Goal: Task Accomplishment & Management: Complete application form

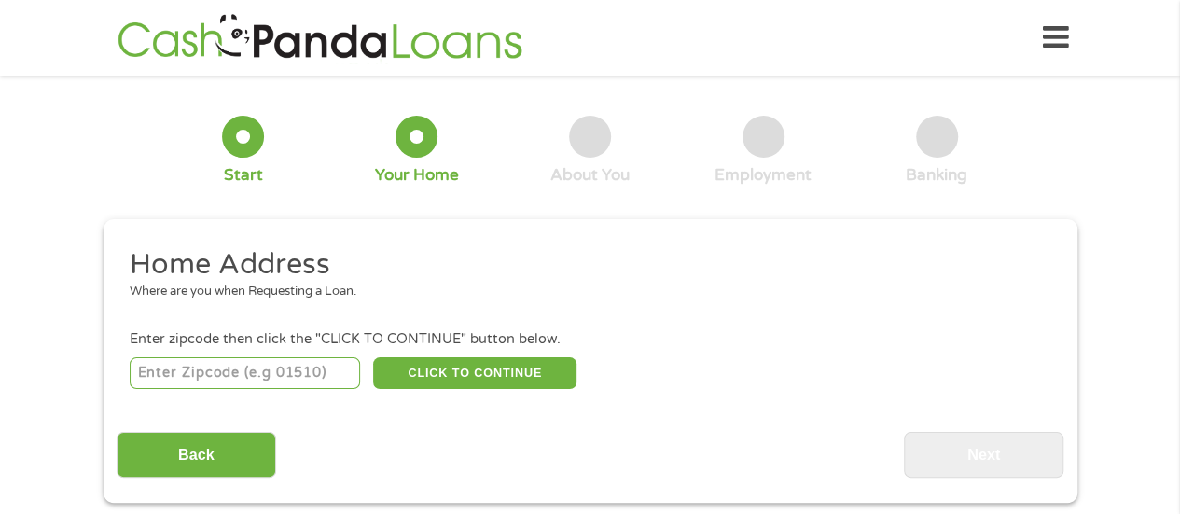
click at [275, 363] on input "number" at bounding box center [245, 373] width 230 height 32
type input "74743"
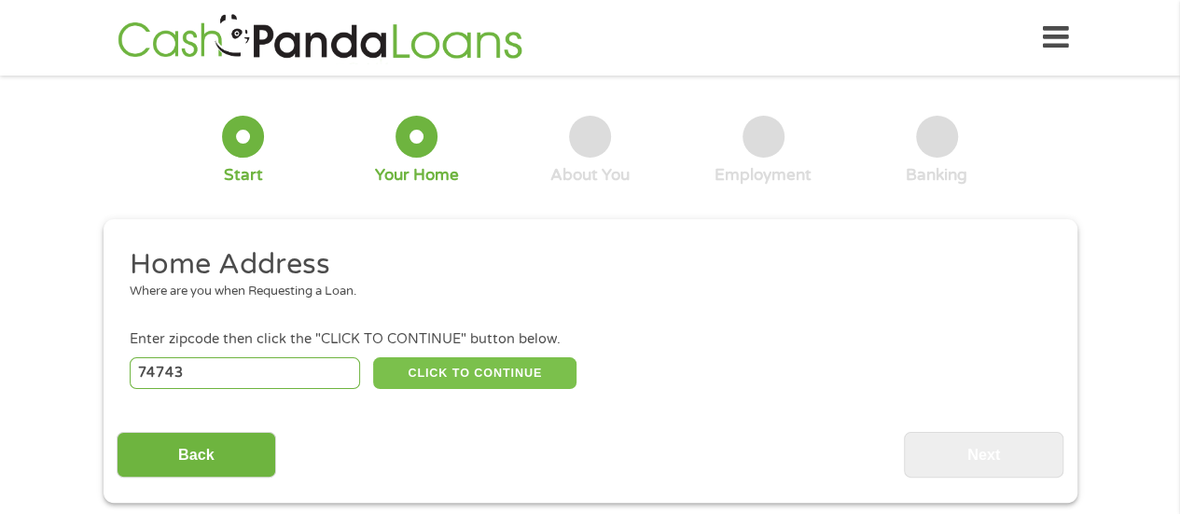
click at [412, 380] on button "CLICK TO CONTINUE" at bounding box center [474, 373] width 203 height 32
type input "74743"
type input "[PERSON_NAME]"
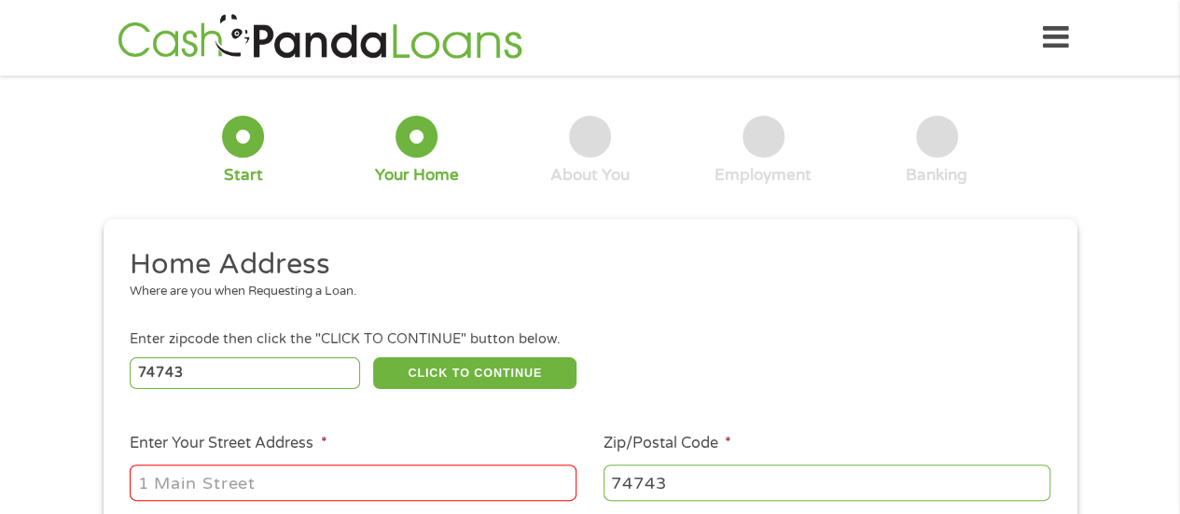
click at [332, 469] on input "Enter Your Street Address *" at bounding box center [353, 481] width 447 height 35
type input "[STREET_ADDRESS][PERSON_NAME]"
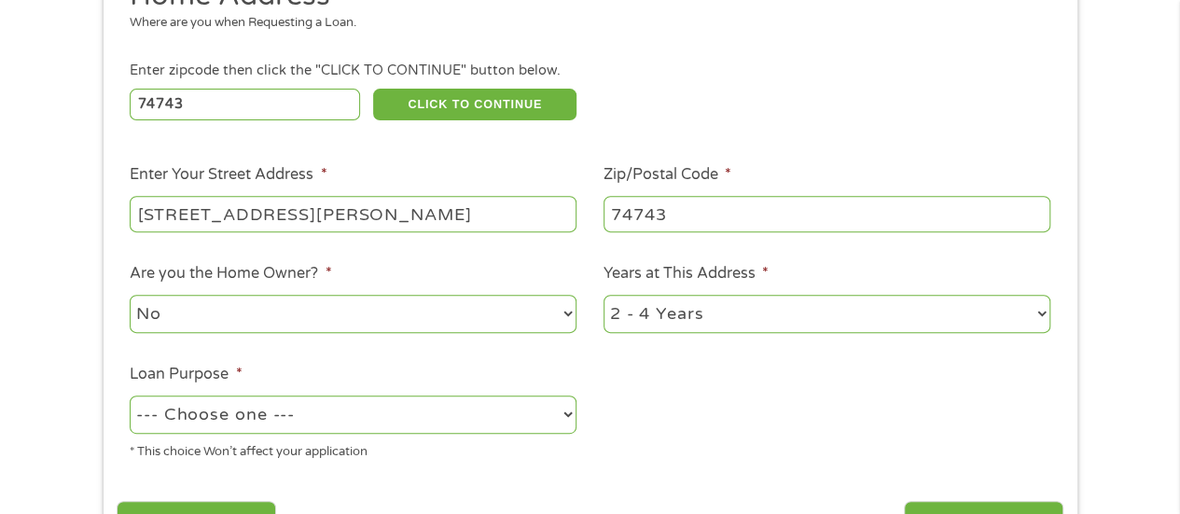
scroll to position [283, 0]
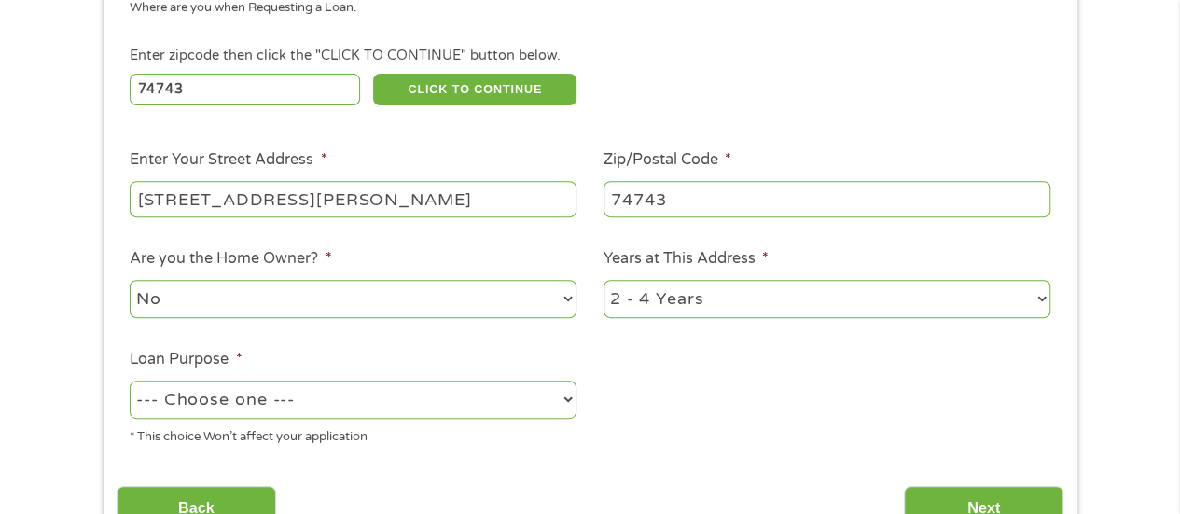
click at [205, 394] on select "--- Choose one --- Pay Bills Debt Consolidation Home Improvement Major Purchase…" at bounding box center [353, 399] width 447 height 38
select select "paybills"
click at [130, 380] on select "--- Choose one --- Pay Bills Debt Consolidation Home Improvement Major Purchase…" at bounding box center [353, 399] width 447 height 38
click at [691, 299] on select "1 Year or less 1 - 2 Years 2 - 4 Years Over 4 Years" at bounding box center [826, 299] width 447 height 38
select select "60months"
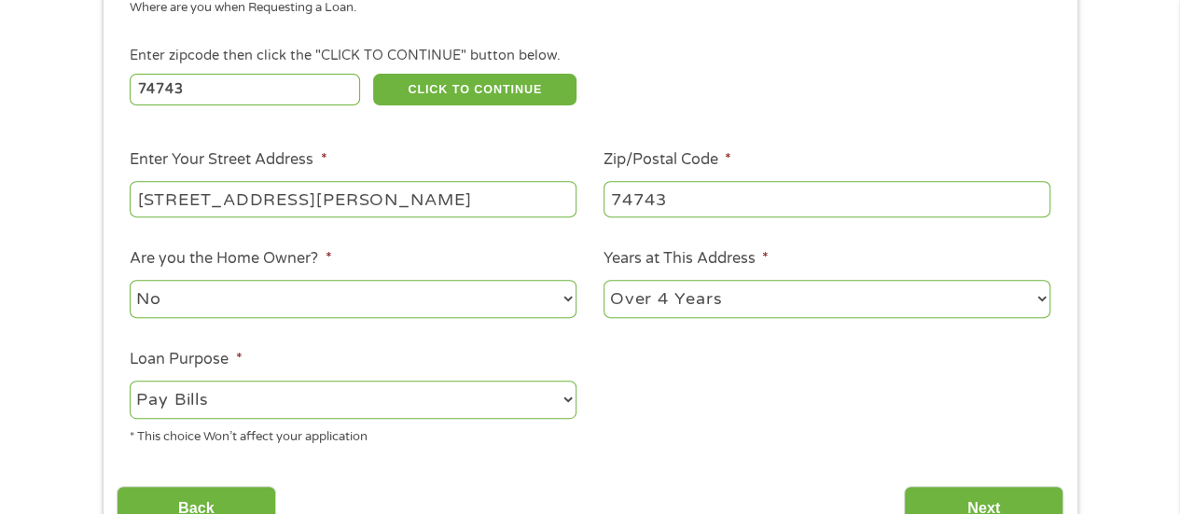
click at [603, 280] on select "1 Year or less 1 - 2 Years 2 - 4 Years Over 4 Years" at bounding box center [826, 299] width 447 height 38
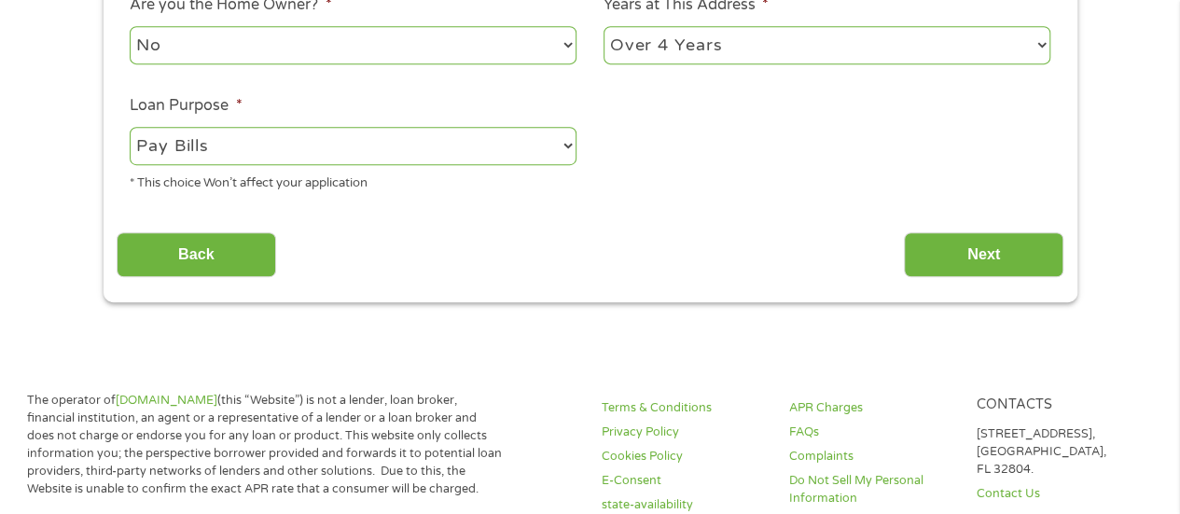
scroll to position [540, 0]
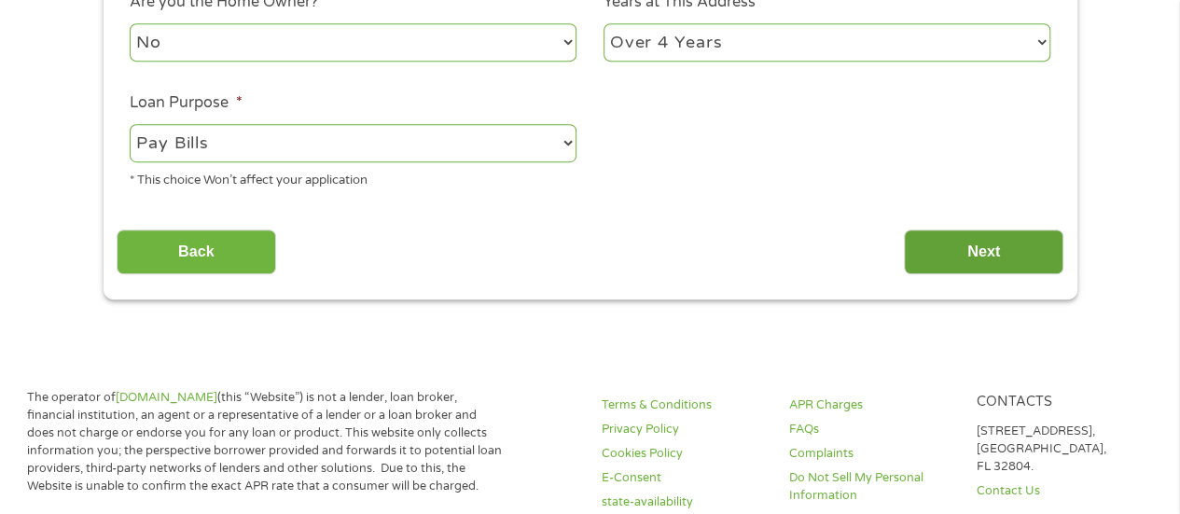
click at [949, 246] on input "Next" at bounding box center [983, 252] width 159 height 46
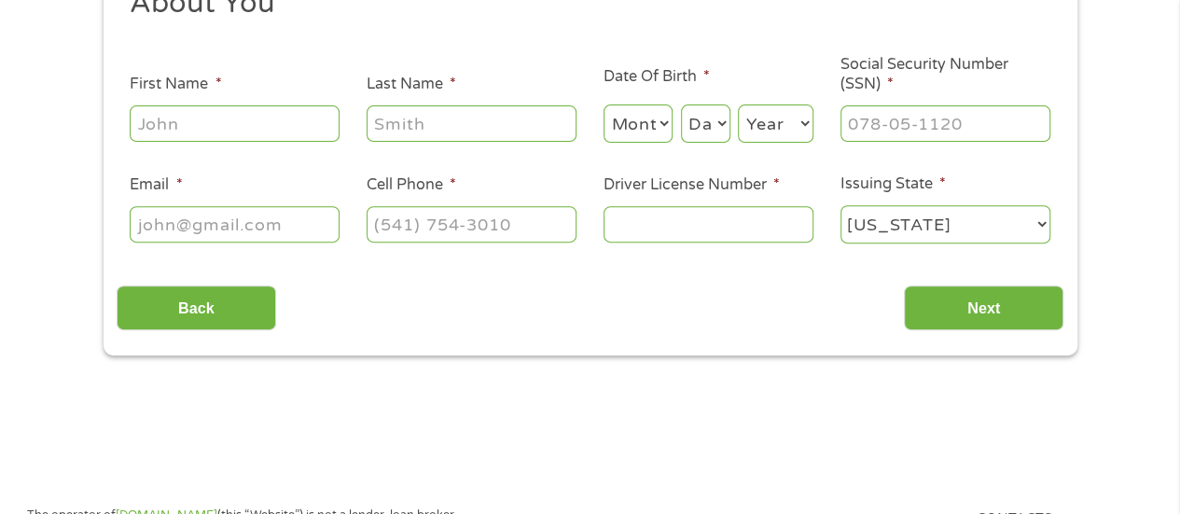
scroll to position [0, 0]
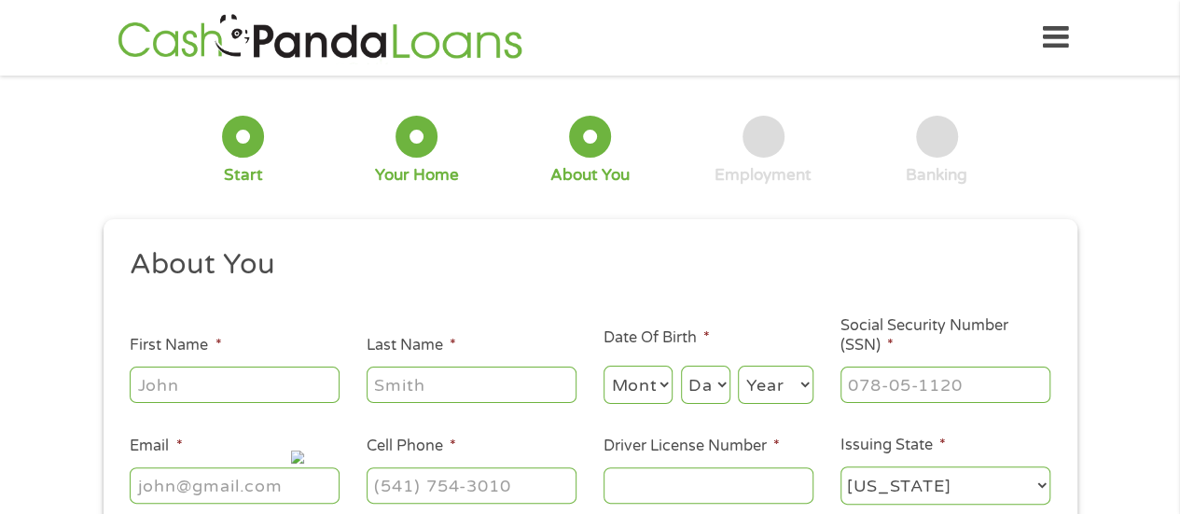
click at [277, 367] on input "First Name *" at bounding box center [235, 383] width 210 height 35
type input "[PERSON_NAME]"
type input "[EMAIL_ADDRESS][DOMAIN_NAME]"
type input "[PHONE_NUMBER]"
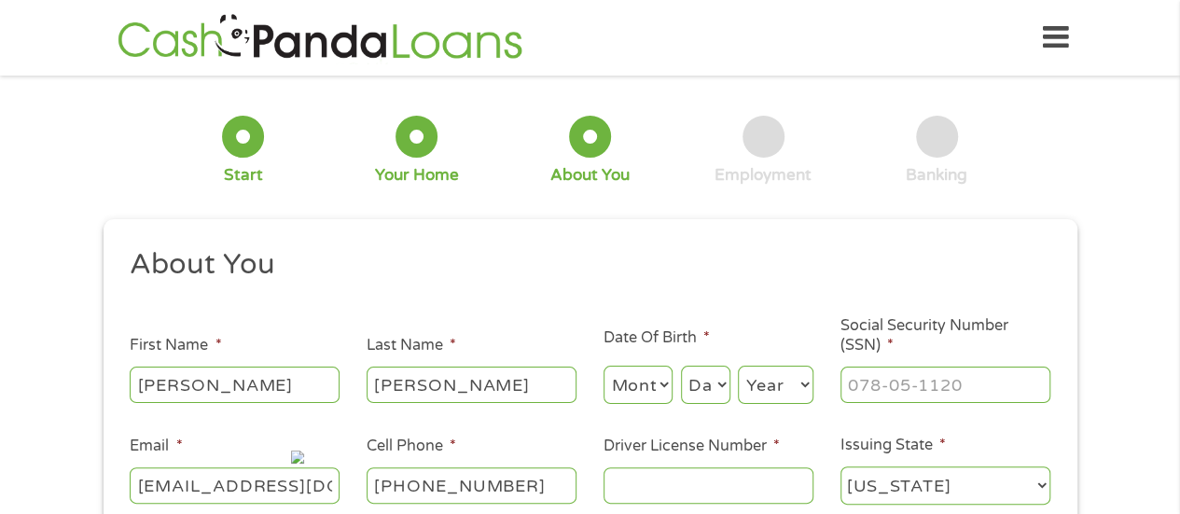
click at [623, 371] on select "Month 1 2 3 4 5 6 7 8 9 10 11 12" at bounding box center [638, 385] width 70 height 38
select select "9"
click at [603, 366] on select "Month 1 2 3 4 5 6 7 8 9 10 11 12" at bounding box center [638, 385] width 70 height 38
click at [713, 382] on select "Day 1 2 3 4 5 6 7 8 9 10 11 12 13 14 15 16 17 18 19 20 21 22 23 24 25 26 27 28 …" at bounding box center [705, 385] width 49 height 38
select select "14"
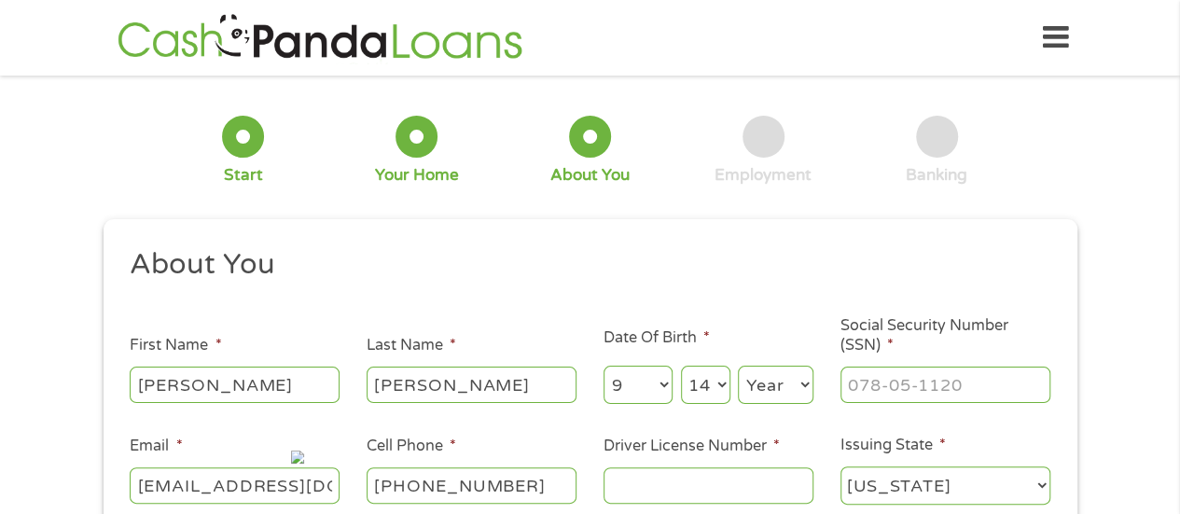
click at [681, 366] on select "Day 1 2 3 4 5 6 7 8 9 10 11 12 13 14 15 16 17 18 19 20 21 22 23 24 25 26 27 28 …" at bounding box center [705, 385] width 49 height 38
click at [779, 384] on select "Year [DATE] 2006 2005 2004 2003 2002 2001 2000 1999 1998 1997 1996 1995 1994 19…" at bounding box center [776, 385] width 76 height 38
select select "1955"
click at [738, 366] on select "Year [DATE] 2006 2005 2004 2003 2002 2001 2000 1999 1998 1997 1996 1995 1994 19…" at bounding box center [776, 385] width 76 height 38
click at [881, 387] on input "___-__-____" at bounding box center [945, 383] width 210 height 35
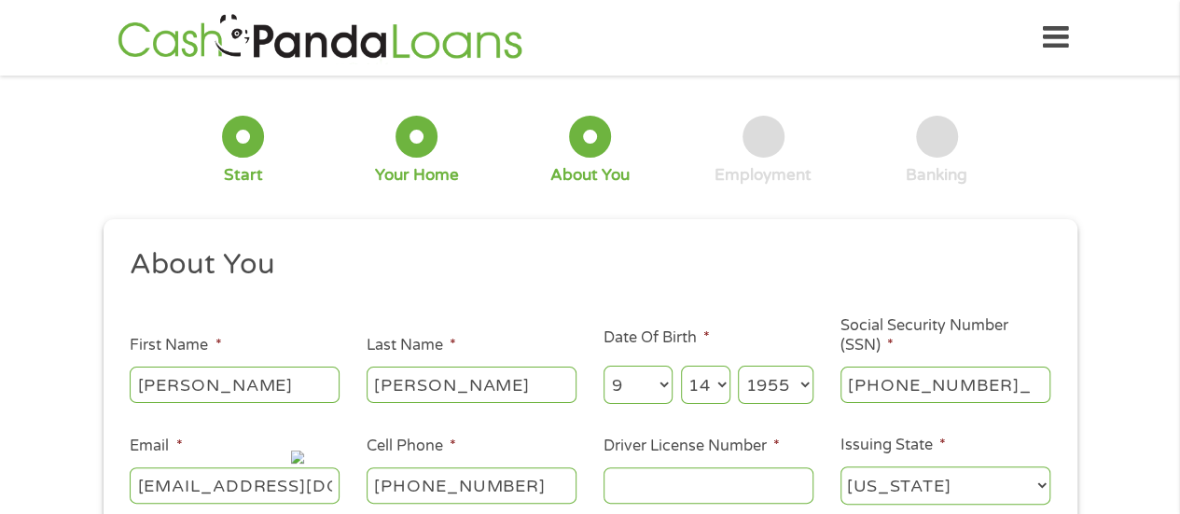
type input "226-82-4155"
click at [689, 486] on input "Driver License Number *" at bounding box center [708, 484] width 210 height 35
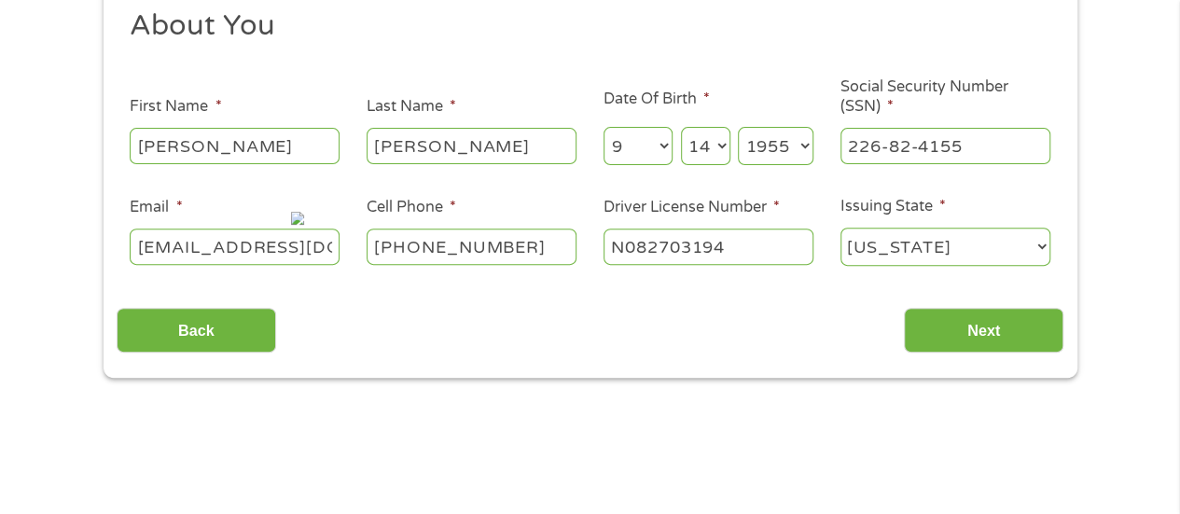
scroll to position [242, 0]
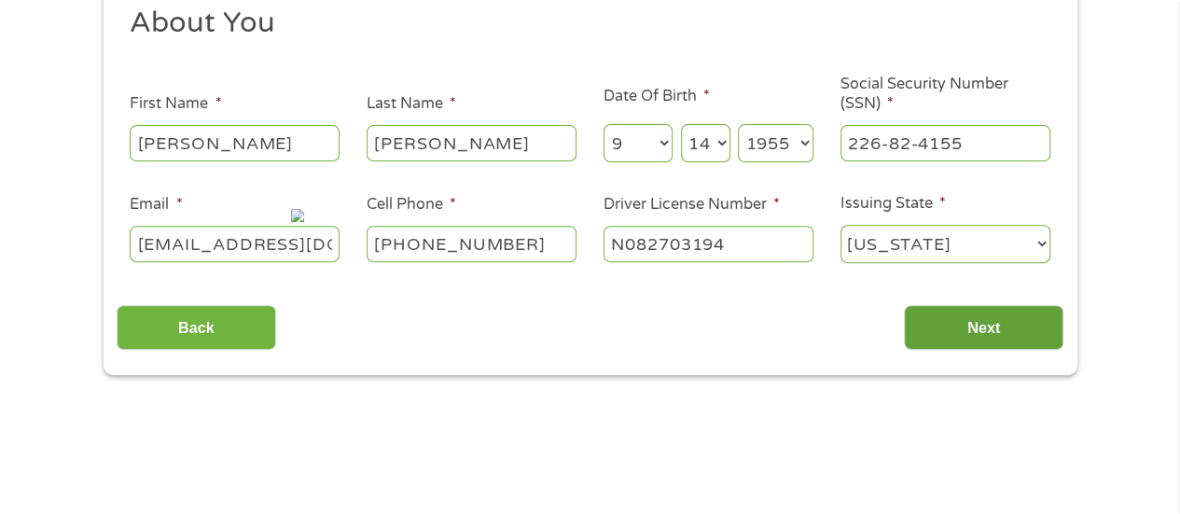
type input "N082703194"
click at [1028, 329] on input "Next" at bounding box center [983, 328] width 159 height 46
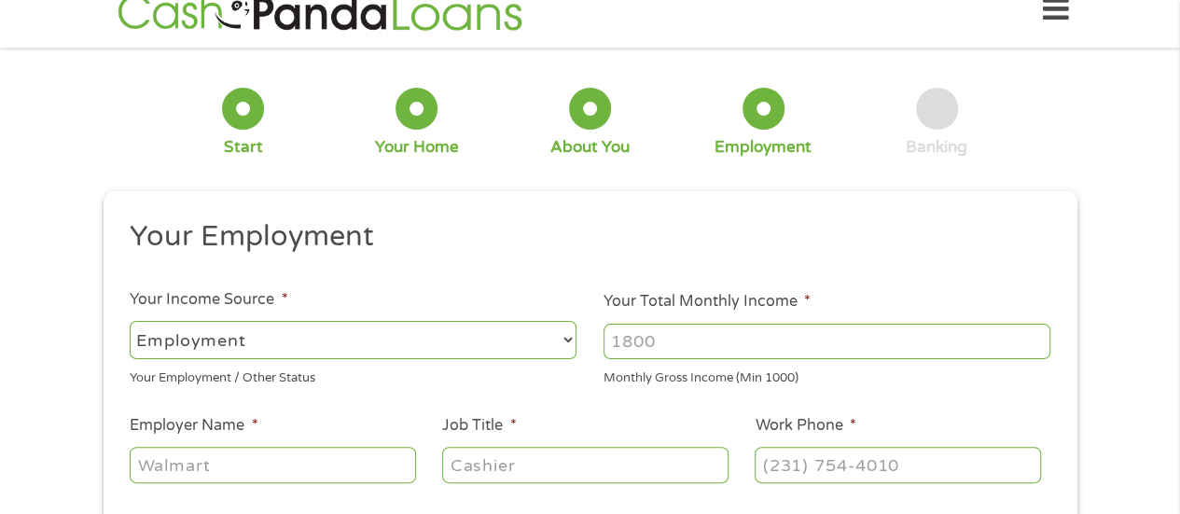
scroll to position [0, 0]
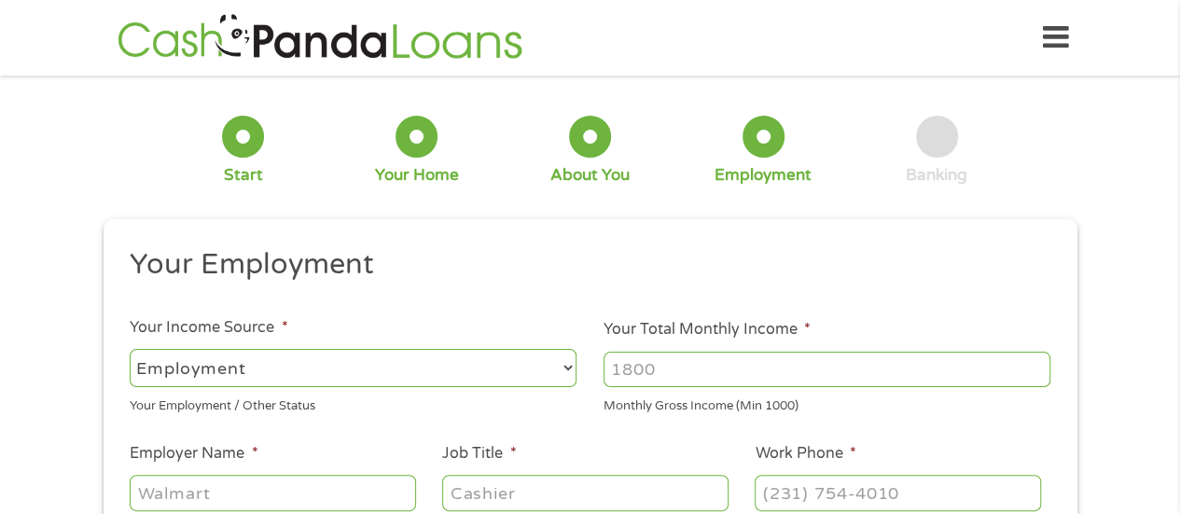
click at [396, 352] on select "--- Choose one --- Employment [DEMOGRAPHIC_DATA] Benefits" at bounding box center [353, 368] width 447 height 38
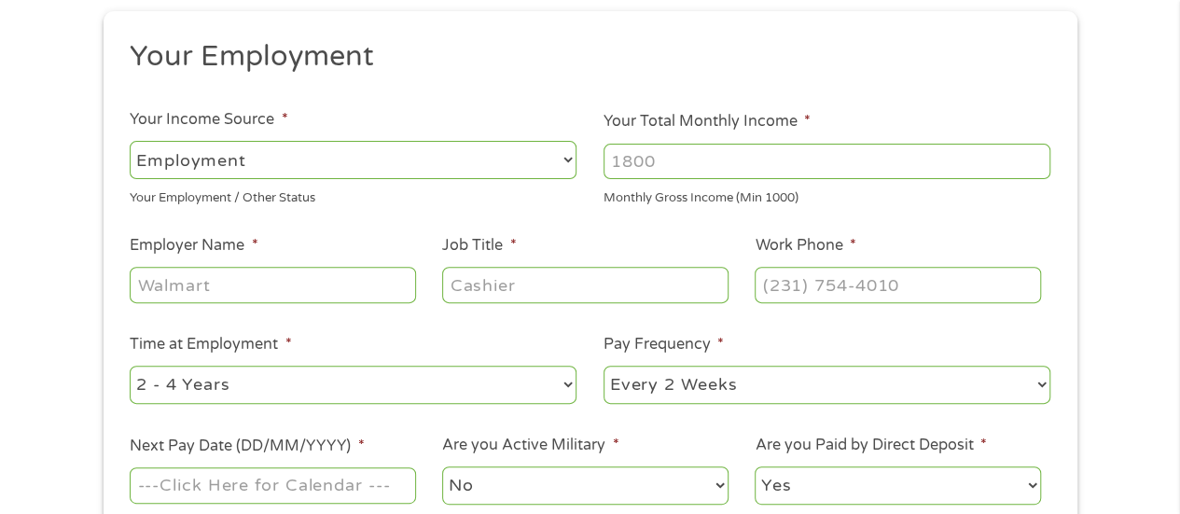
scroll to position [239, 0]
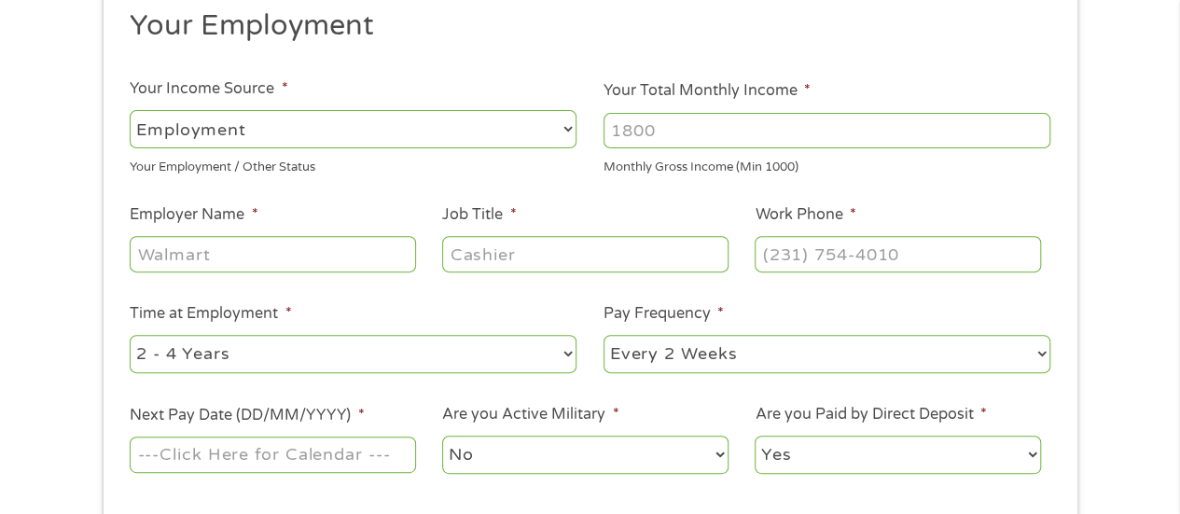
click at [1039, 352] on select "--- Choose one --- Every 2 Weeks Every Week Monthly Semi-Monthly" at bounding box center [826, 354] width 447 height 38
select select "monthly"
click at [603, 335] on select "--- Choose one --- Every 2 Weeks Every Week Monthly Semi-Monthly" at bounding box center [826, 354] width 447 height 38
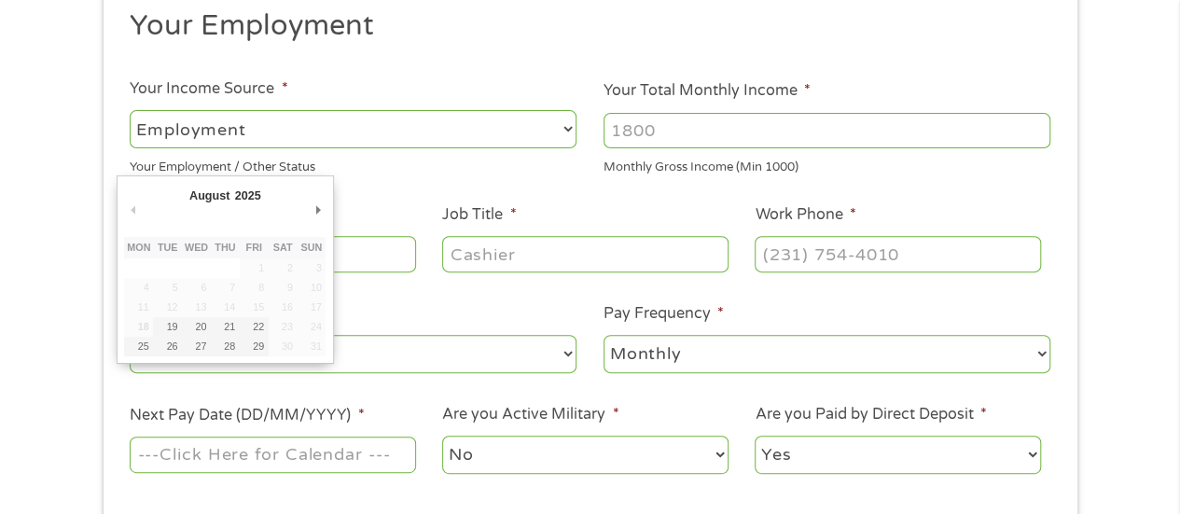
click at [167, 443] on input "Next Pay Date (DD/MM/YYYY) *" at bounding box center [272, 453] width 285 height 35
click at [153, 463] on input "Next Pay Date (DD/MM/YYYY) *" at bounding box center [272, 453] width 285 height 35
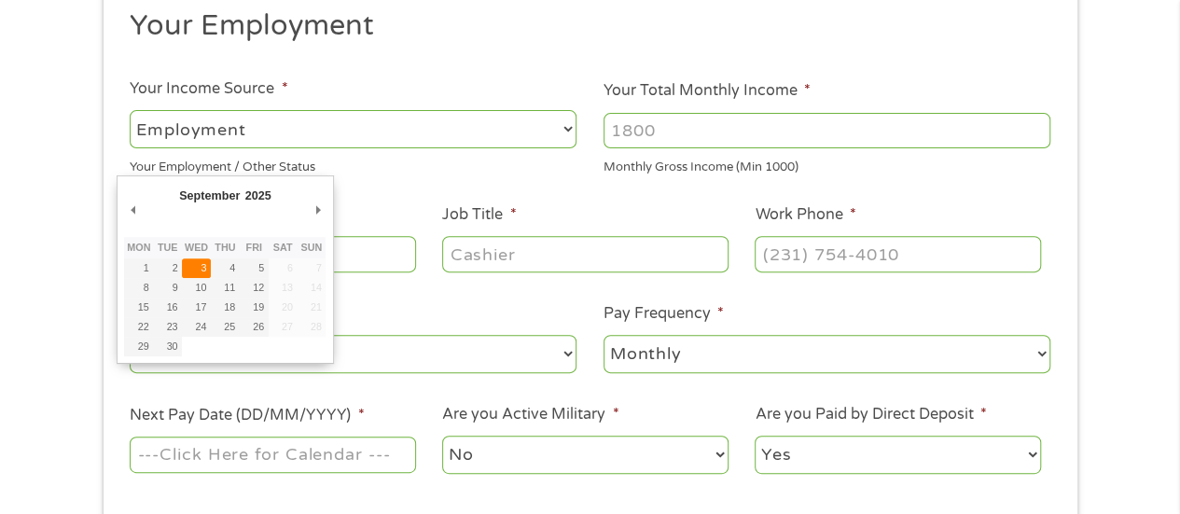
type input "[DATE]"
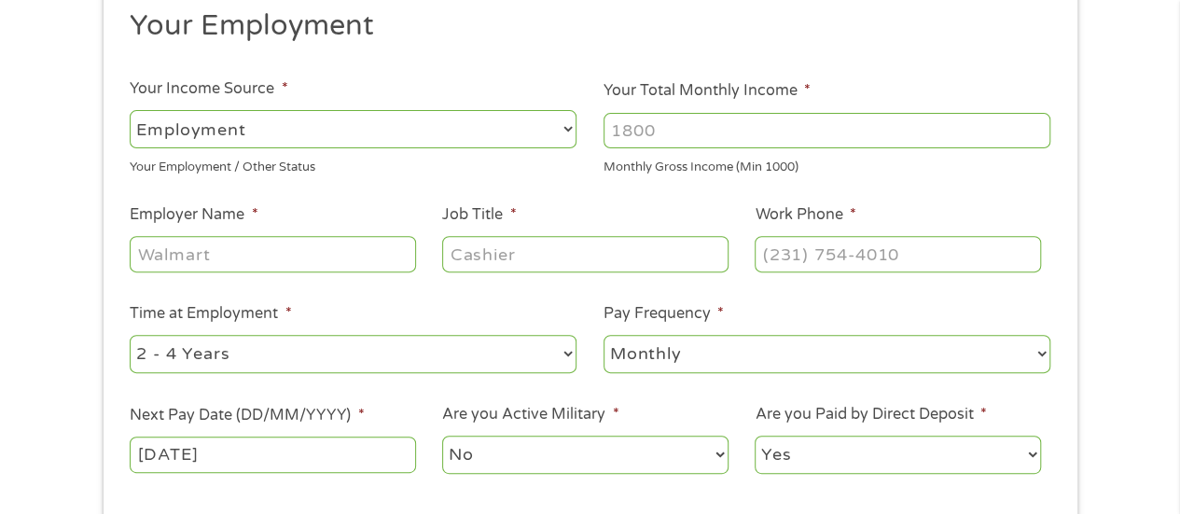
click at [294, 118] on select "--- Choose one --- Employment [DEMOGRAPHIC_DATA] Benefits" at bounding box center [353, 129] width 447 height 38
select select "benefits"
click at [130, 110] on select "--- Choose one --- Employment [DEMOGRAPHIC_DATA] Benefits" at bounding box center [353, 129] width 447 height 38
type input "Other"
type input "[PHONE_NUMBER]"
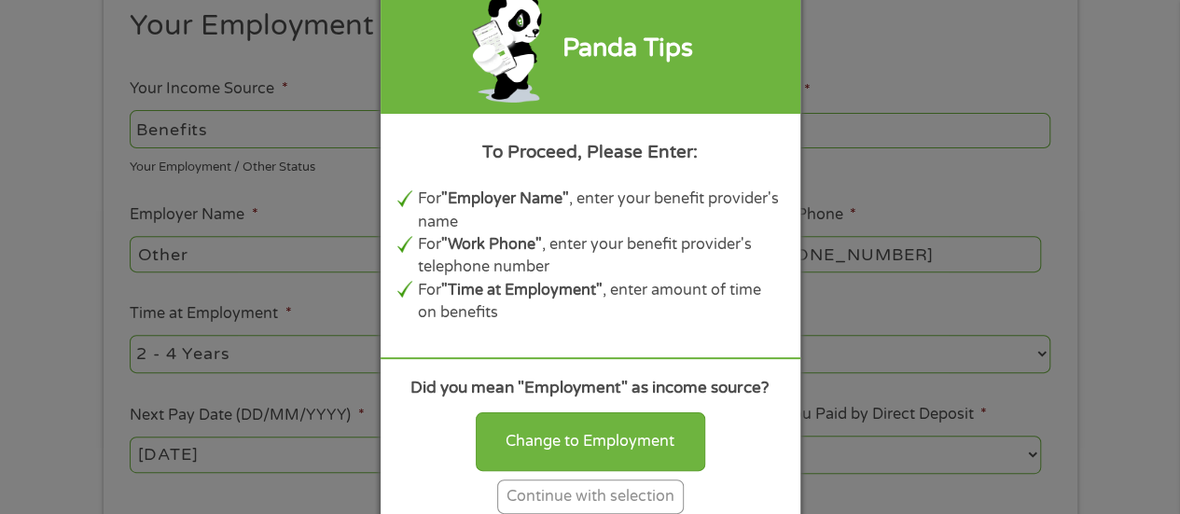
click at [531, 508] on div "Continue with selection" at bounding box center [590, 496] width 186 height 35
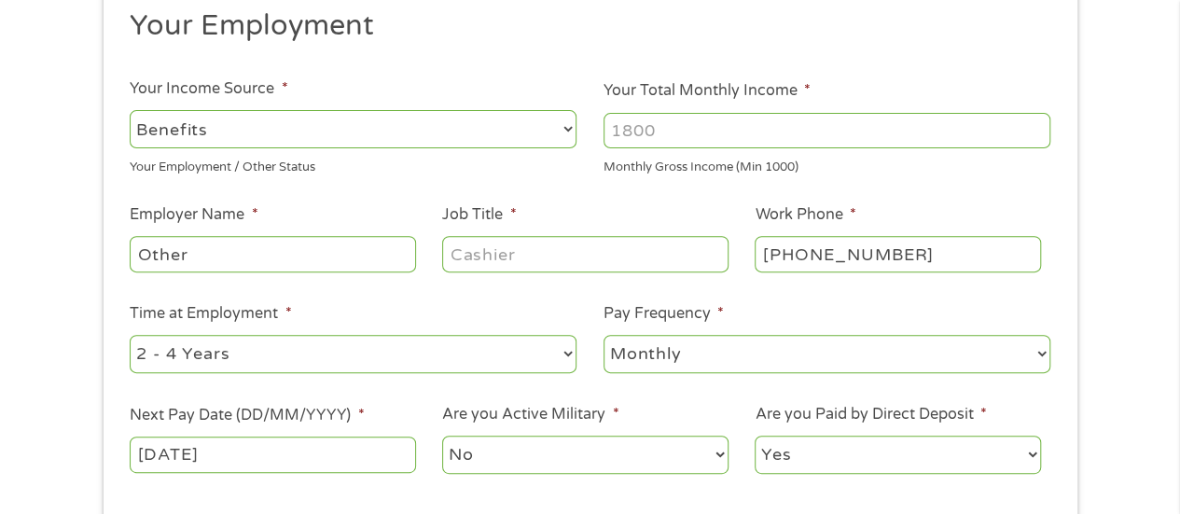
click at [369, 244] on input "Other" at bounding box center [272, 253] width 285 height 35
click at [283, 338] on select "--- Choose one --- 1 Year or less 1 - 2 Years 2 - 4 Years Over 4 Years" at bounding box center [353, 354] width 447 height 38
select select "60months"
click at [130, 335] on select "--- Choose one --- 1 Year or less 1 - 2 Years 2 - 4 Years Over 4 Years" at bounding box center [353, 354] width 447 height 38
drag, startPoint x: 309, startPoint y: 245, endPoint x: 119, endPoint y: 245, distance: 189.3
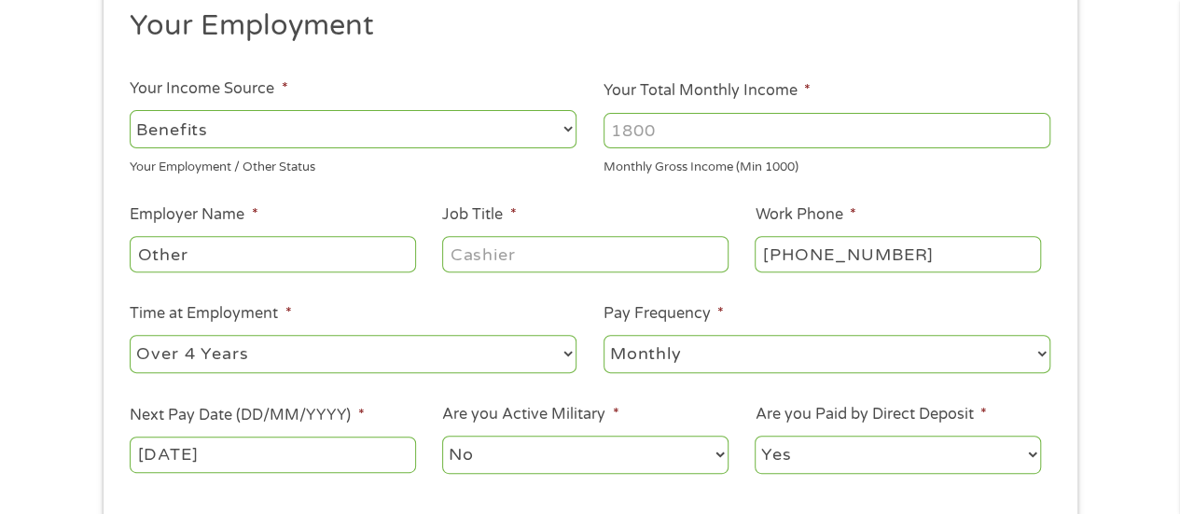
click at [119, 245] on li "Employer Name * Other" at bounding box center [273, 239] width 312 height 72
type input "Social Security"
click at [476, 245] on input "Job Title *" at bounding box center [584, 253] width 285 height 35
type input "Disabled"
click at [916, 290] on ul "Your Employment Your Income Source * --- Choose one --- Employment [DEMOGRAPHIC…" at bounding box center [590, 248] width 946 height 483
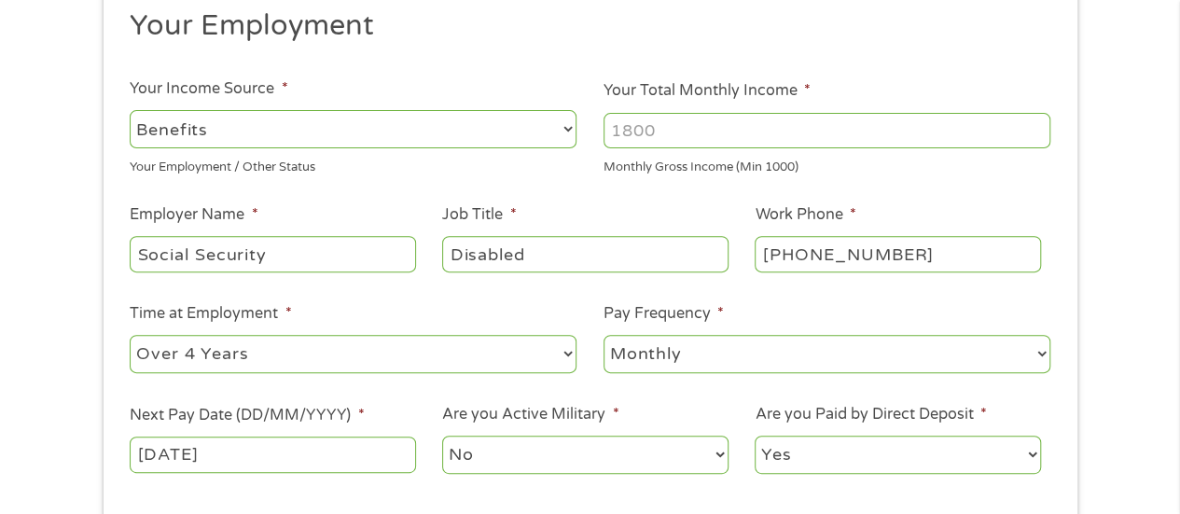
click at [684, 120] on input "Your Total Monthly Income *" at bounding box center [826, 130] width 447 height 35
type input "1314"
click at [780, 245] on input "[PHONE_NUMBER]" at bounding box center [896, 253] width 285 height 35
type input "[PHONE_NUMBER]"
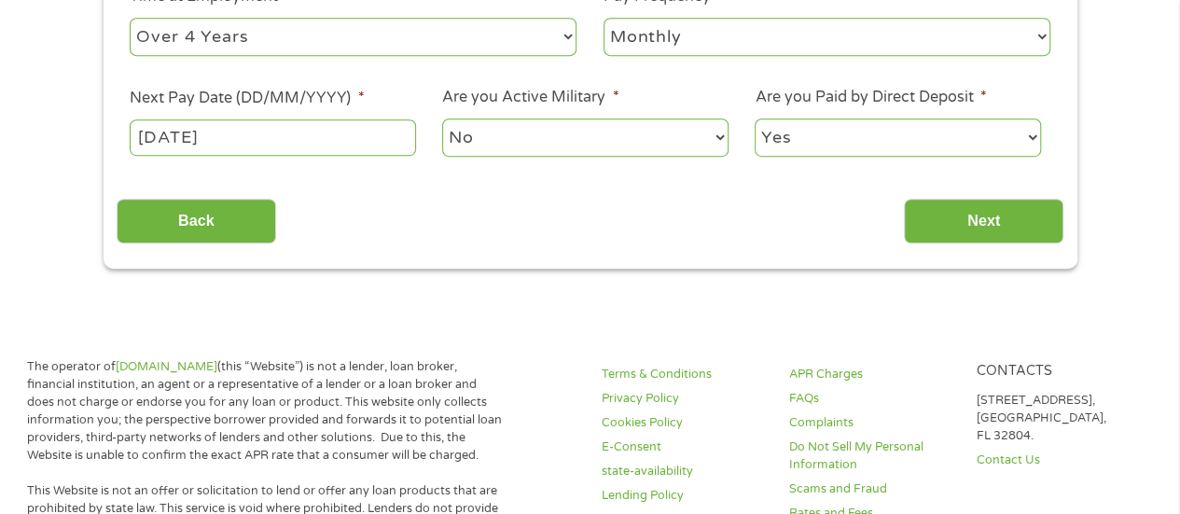
scroll to position [751, 0]
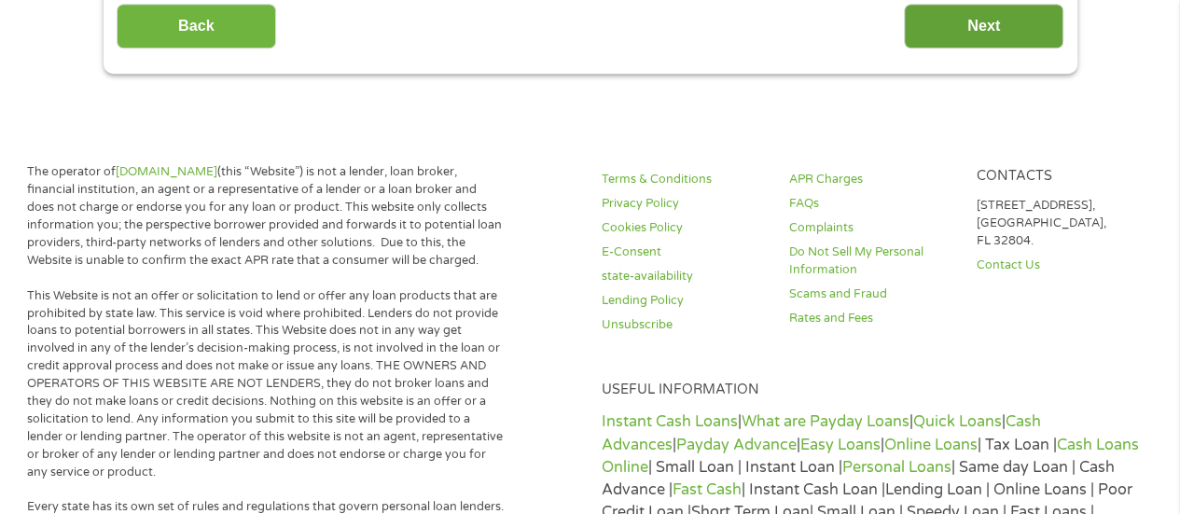
click at [956, 30] on input "Next" at bounding box center [983, 27] width 159 height 46
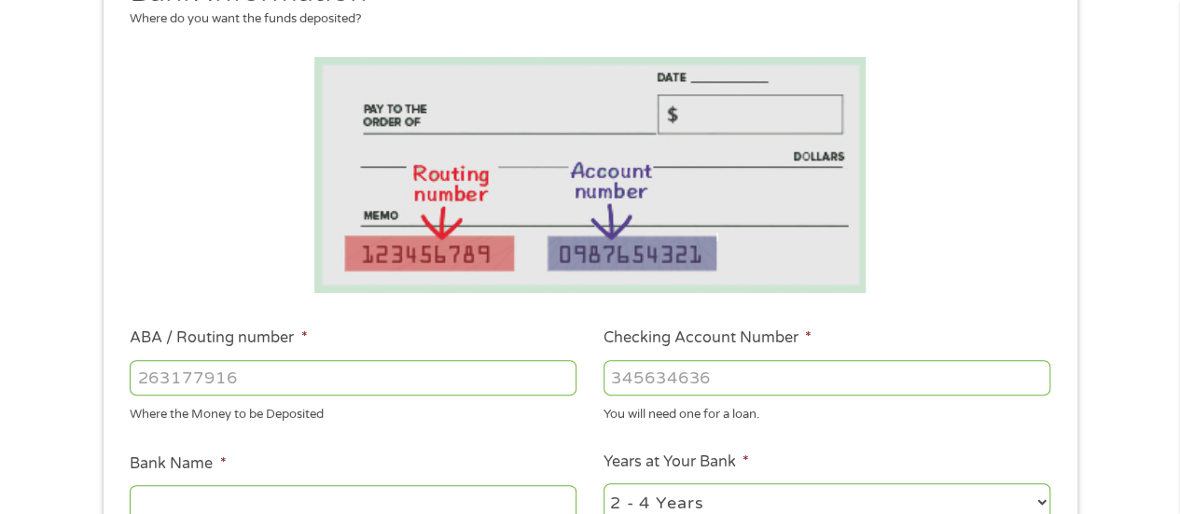
scroll to position [394, 0]
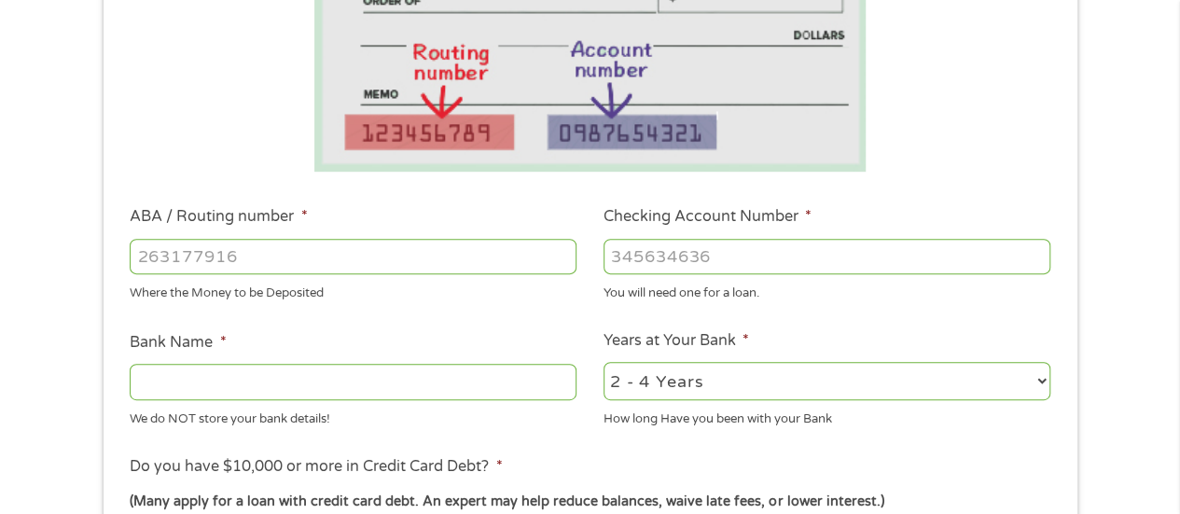
click at [371, 258] on input "ABA / Routing number *" at bounding box center [353, 256] width 447 height 35
click at [201, 250] on input "ABA / Routing number *" at bounding box center [353, 256] width 447 height 35
type input "103100881"
type input "FIRST UNITED BANK TRUST COMPANY"
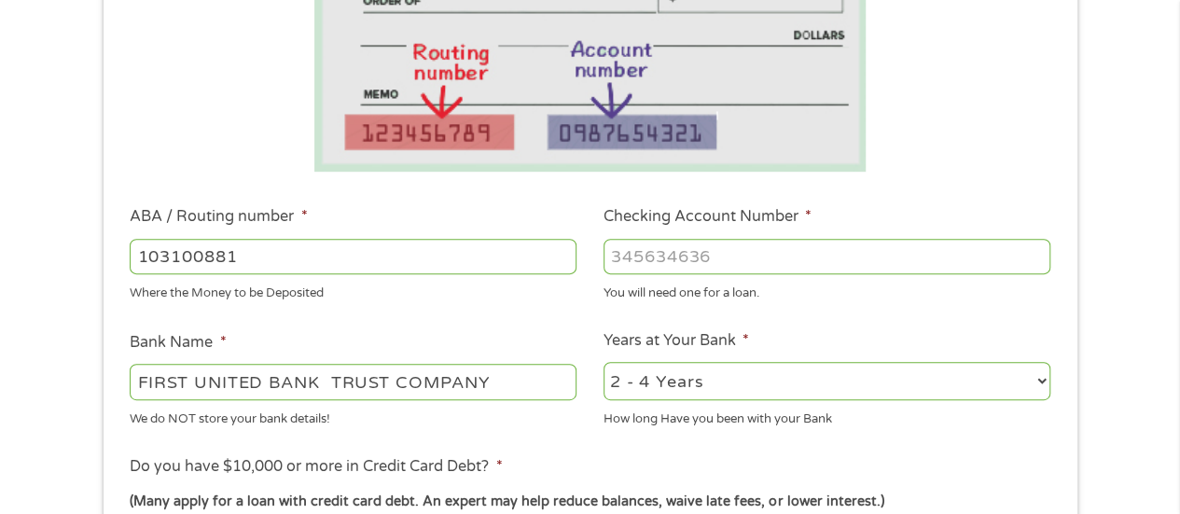
type input "103100881"
click at [627, 265] on input "Checking Account Number *" at bounding box center [826, 256] width 447 height 35
type input "1020000001955"
click at [1043, 376] on select "2 - 4 Years 6 - 12 Months 1 - 2 Years Over 4 Years" at bounding box center [826, 381] width 447 height 38
select select "60months"
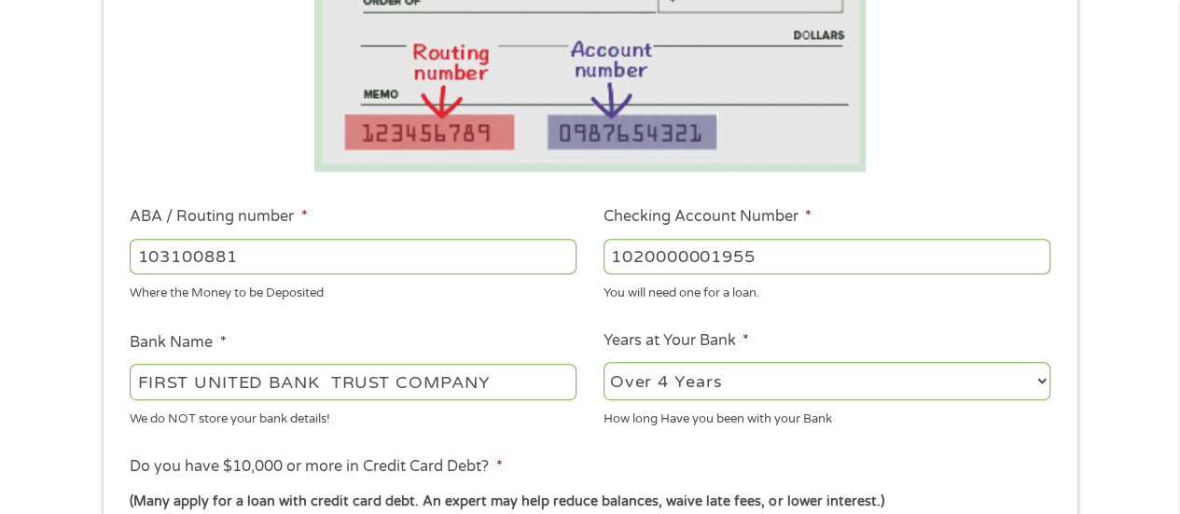
click at [603, 363] on select "2 - 4 Years 6 - 12 Months 1 - 2 Years Over 4 Years" at bounding box center [826, 381] width 447 height 38
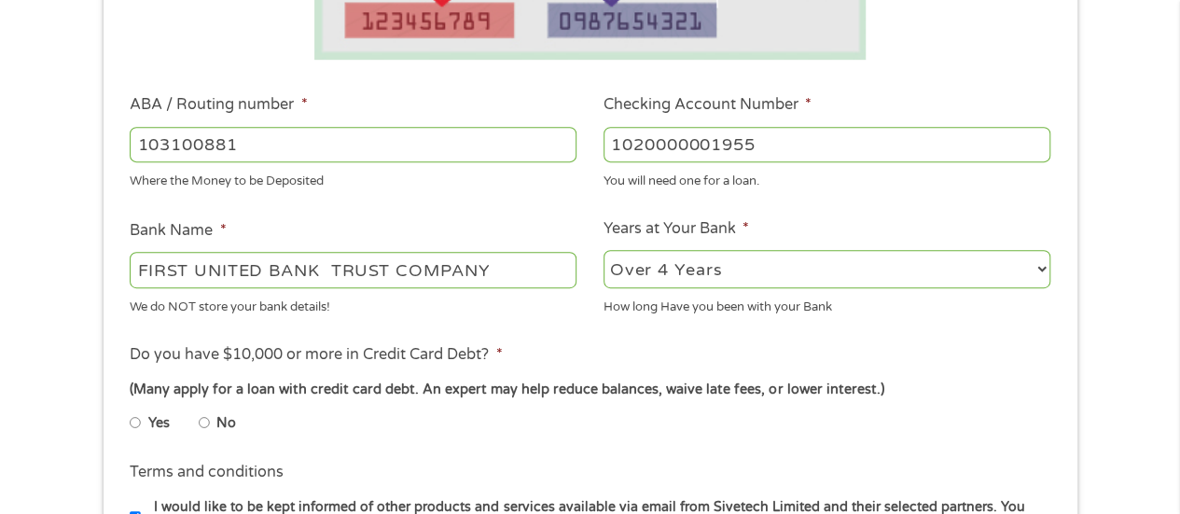
scroll to position [707, 0]
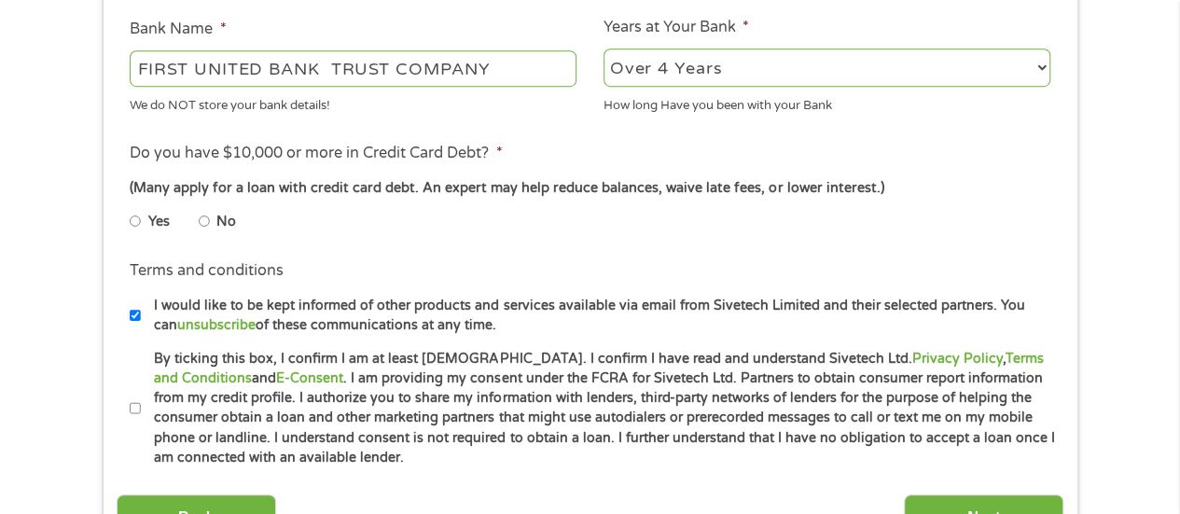
click at [205, 221] on input "No" at bounding box center [204, 221] width 11 height 30
radio input "true"
click at [142, 407] on label "By ticking this box, I confirm I am at least [DEMOGRAPHIC_DATA]. I confirm I ha…" at bounding box center [598, 408] width 915 height 119
click at [141, 407] on input "By ticking this box, I confirm I am at least [DEMOGRAPHIC_DATA]. I confirm I ha…" at bounding box center [135, 409] width 11 height 30
checkbox input "true"
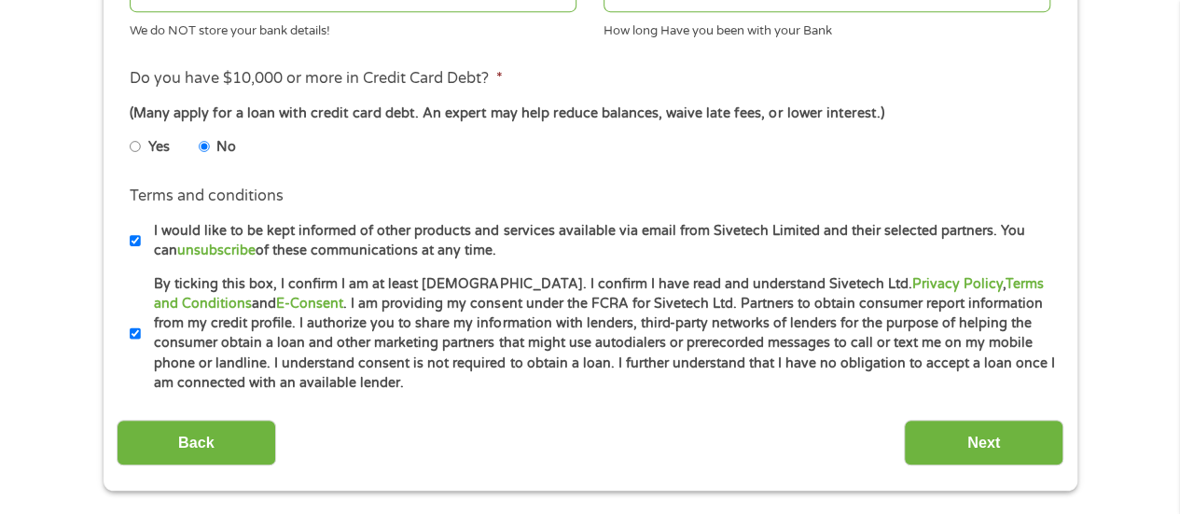
scroll to position [855, 0]
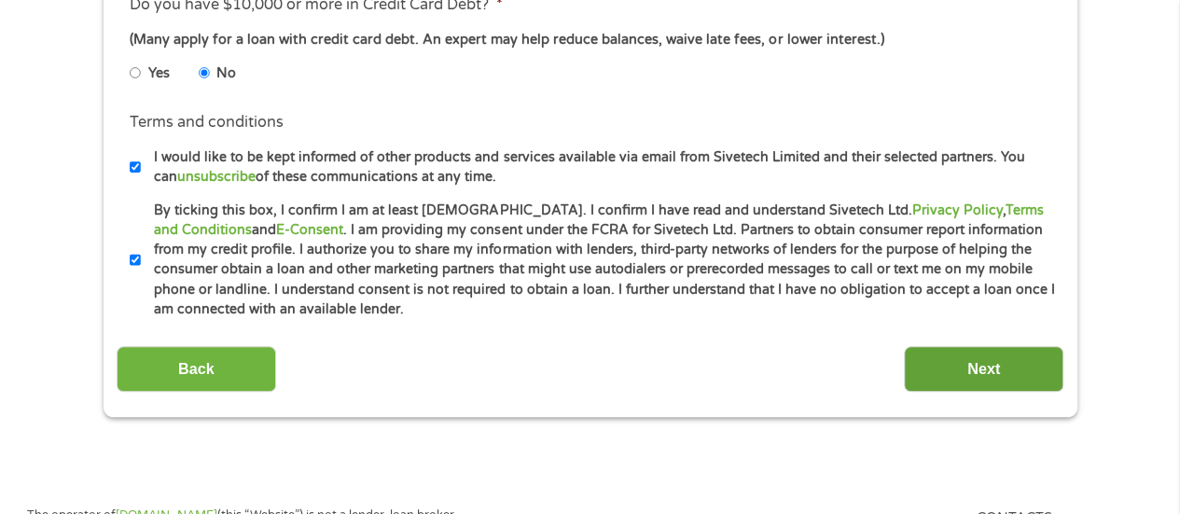
click at [960, 365] on input "Next" at bounding box center [983, 369] width 159 height 46
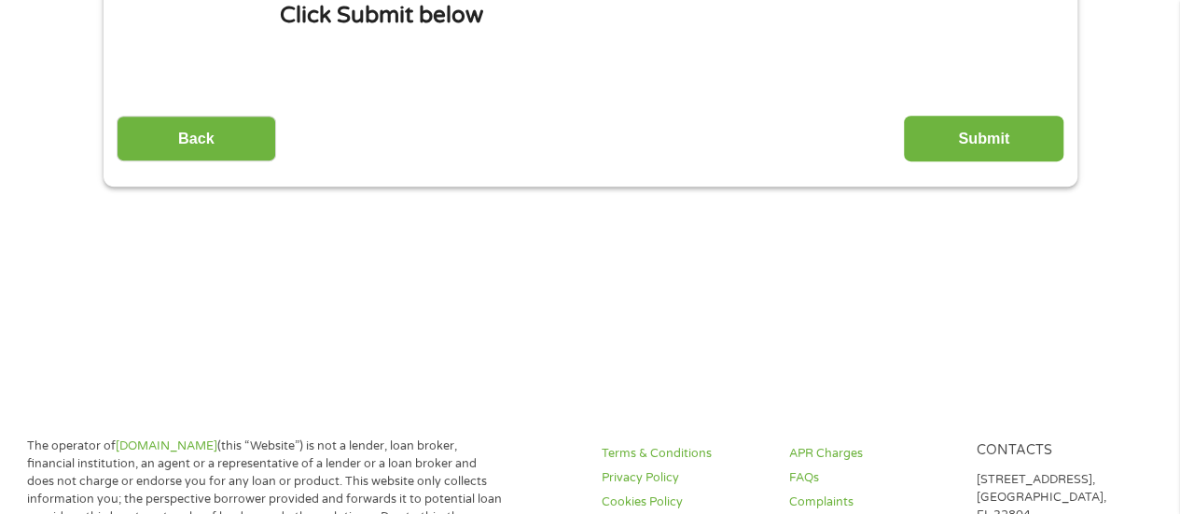
scroll to position [0, 0]
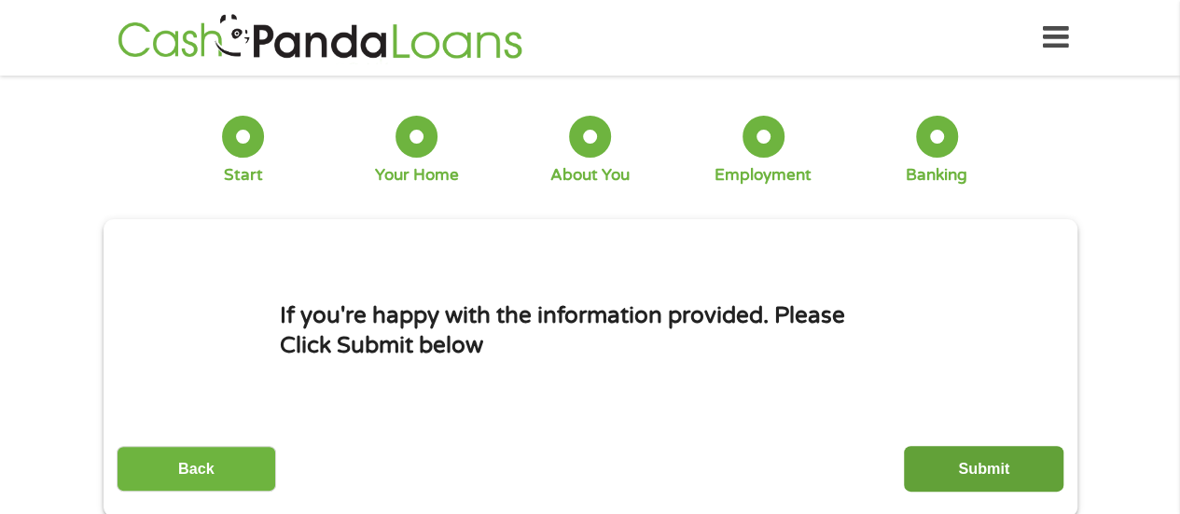
click at [961, 456] on input "Submit" at bounding box center [983, 469] width 159 height 46
